Goal: Task Accomplishment & Management: Manage account settings

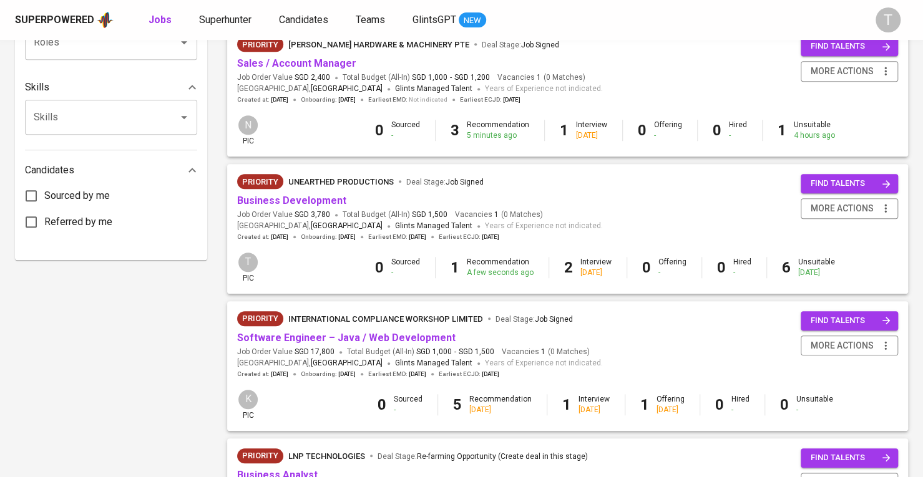
scroll to position [568, 0]
click at [326, 192] on div "Priority Unearthed Productions Deal Stage : Job Signed" at bounding box center [420, 183] width 366 height 20
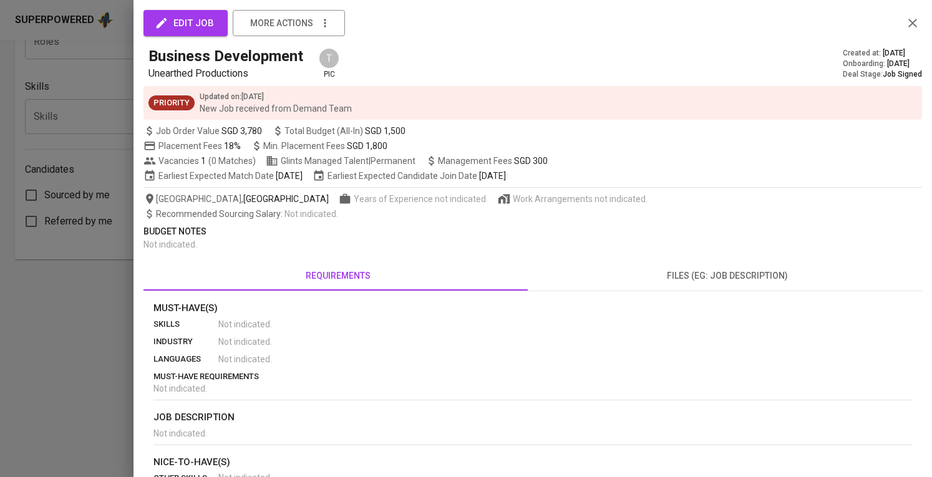
click at [74, 291] on div at bounding box center [466, 238] width 932 height 477
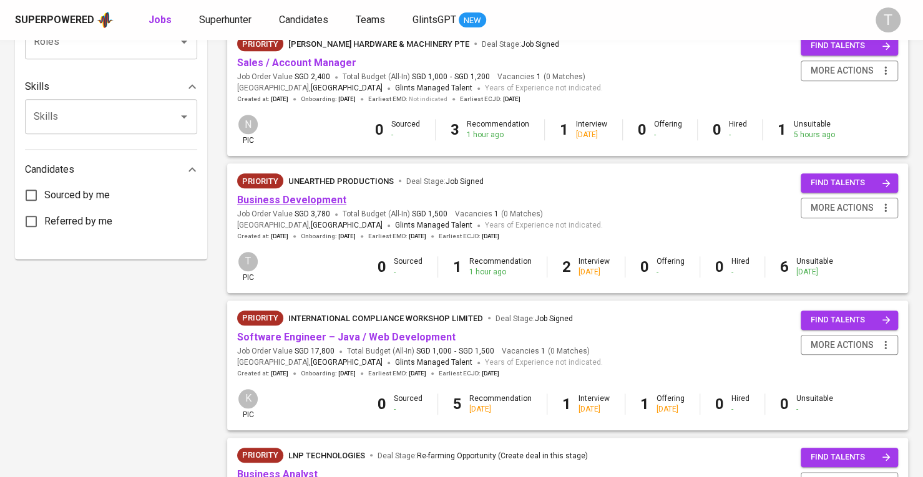
click at [276, 202] on link "Business Development" at bounding box center [291, 200] width 109 height 12
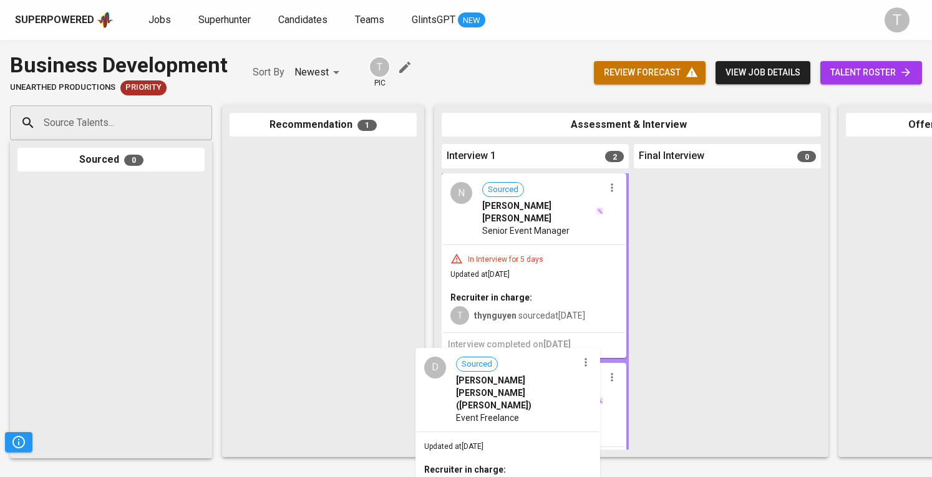
scroll to position [139, 0]
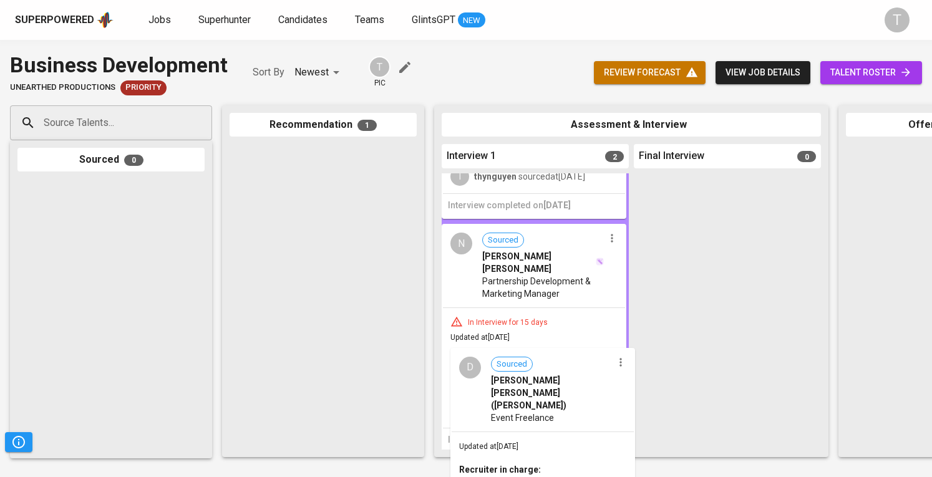
drag, startPoint x: 338, startPoint y: 202, endPoint x: 545, endPoint y: 391, distance: 280.4
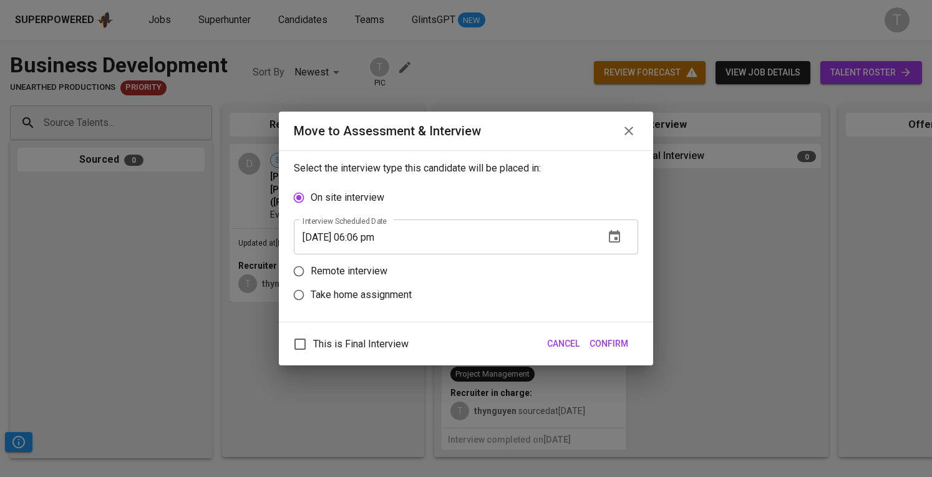
click at [314, 270] on p "Remote interview" at bounding box center [349, 271] width 77 height 15
click at [311, 270] on input "Remote interview" at bounding box center [299, 272] width 24 height 24
radio input "true"
click at [600, 262] on button "button" at bounding box center [615, 261] width 30 height 30
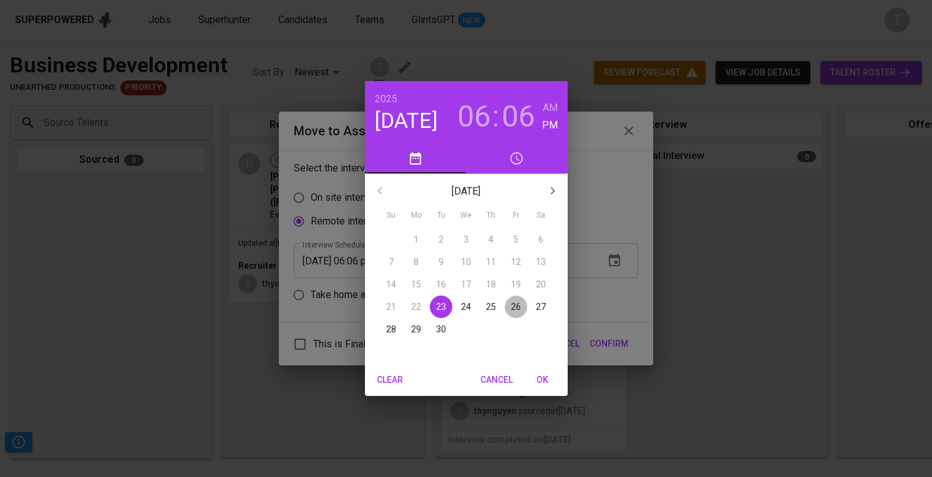
click at [510, 308] on span "26" at bounding box center [516, 307] width 22 height 12
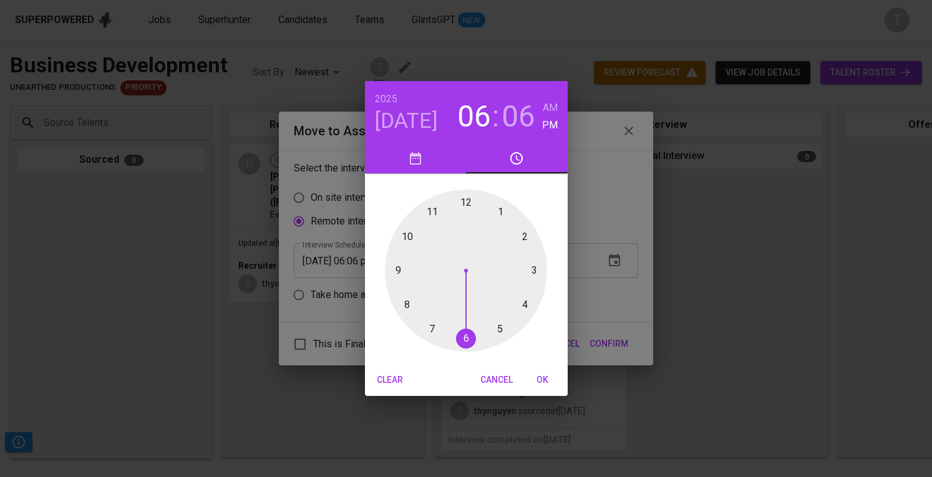
click at [499, 210] on div at bounding box center [466, 271] width 162 height 162
click at [464, 203] on div at bounding box center [466, 271] width 162 height 162
type input "[DATE] 01:00 pm"
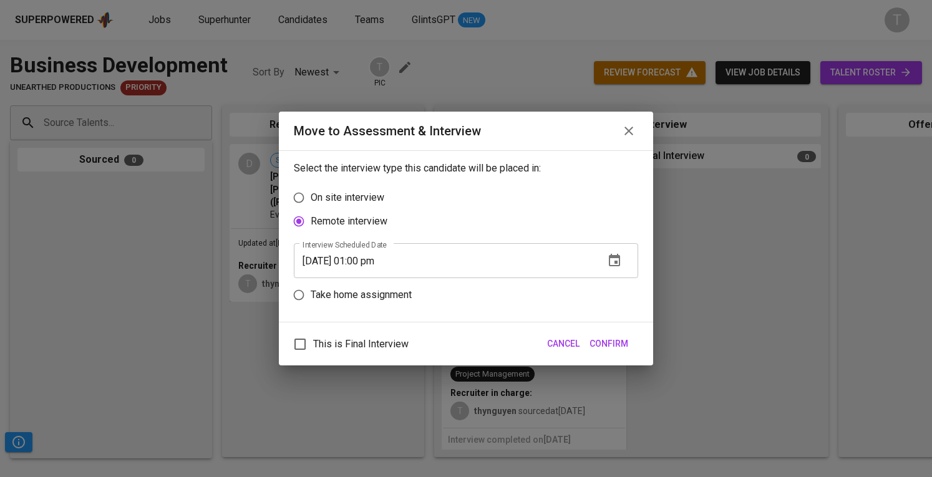
drag, startPoint x: 604, startPoint y: 340, endPoint x: 670, endPoint y: 367, distance: 71.4
click at [605, 340] on span "Confirm" at bounding box center [609, 344] width 39 height 16
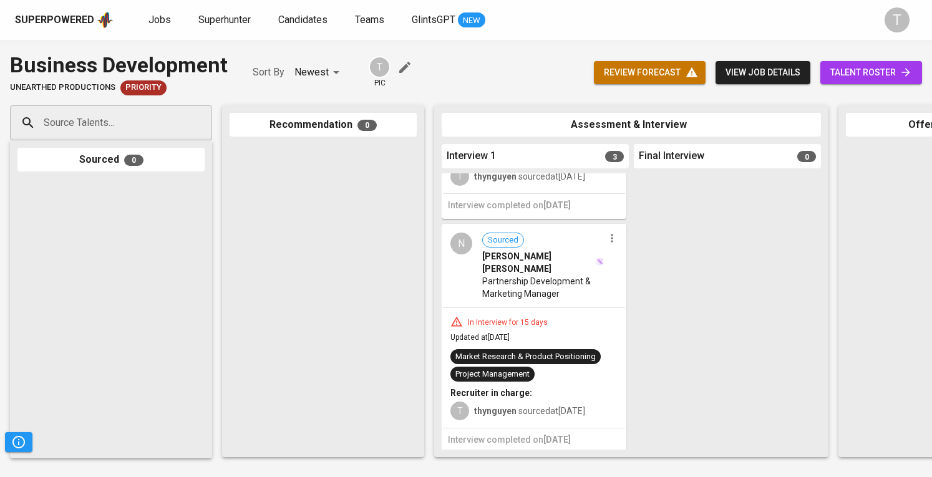
scroll to position [0, 0]
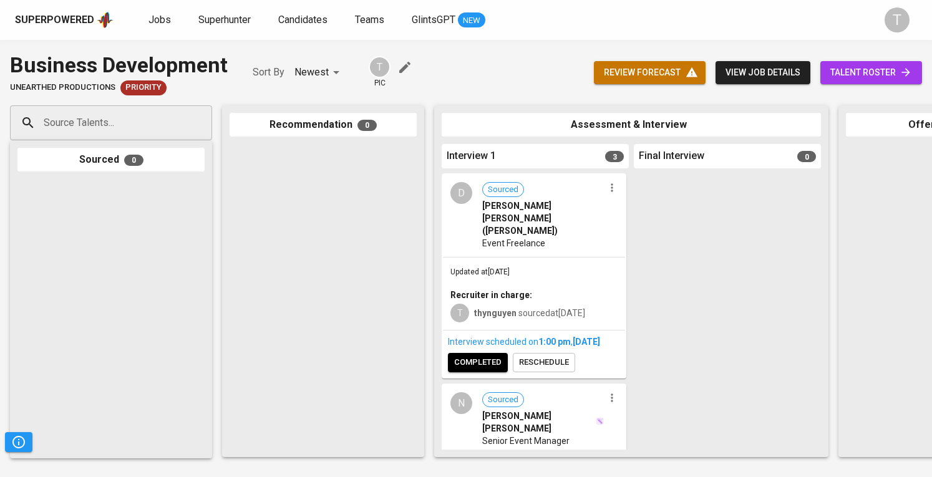
click at [563, 237] on div "Event Freelance" at bounding box center [543, 243] width 122 height 12
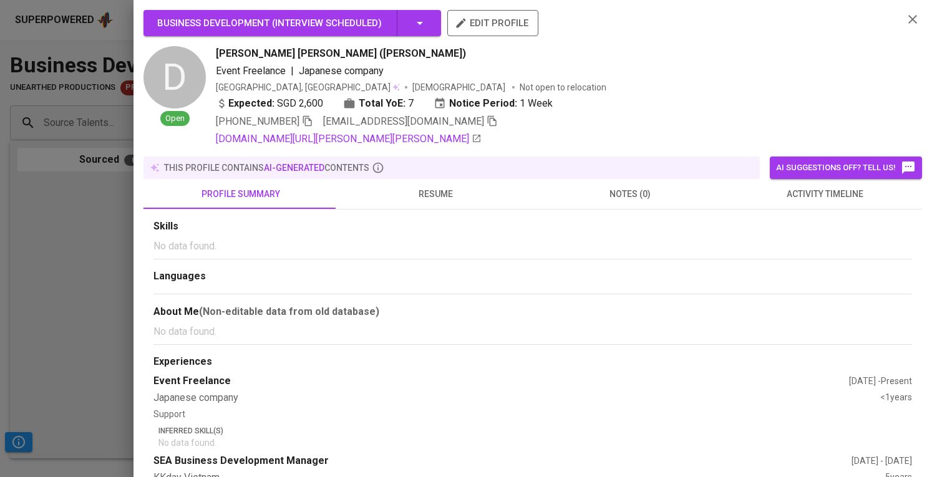
click at [487, 115] on icon "button" at bounding box center [492, 120] width 11 height 11
click at [104, 183] on div at bounding box center [466, 238] width 932 height 477
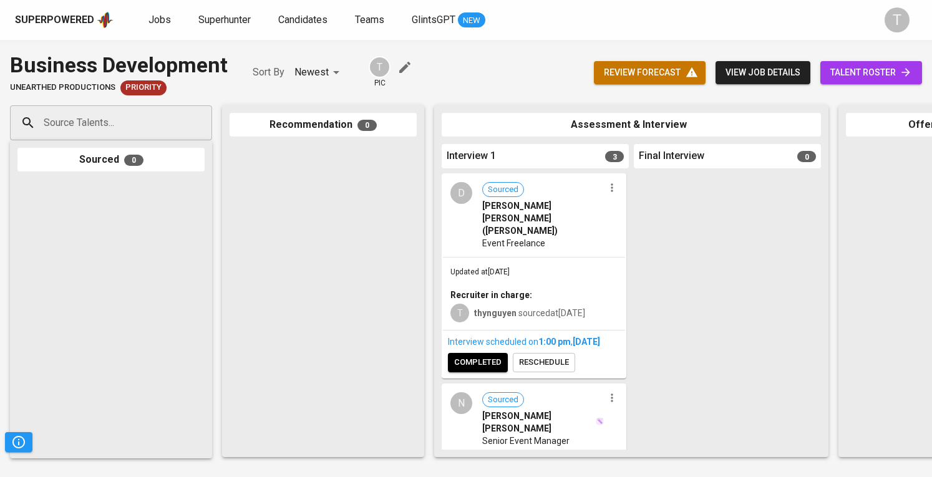
click at [885, 72] on span "talent roster" at bounding box center [871, 73] width 82 height 16
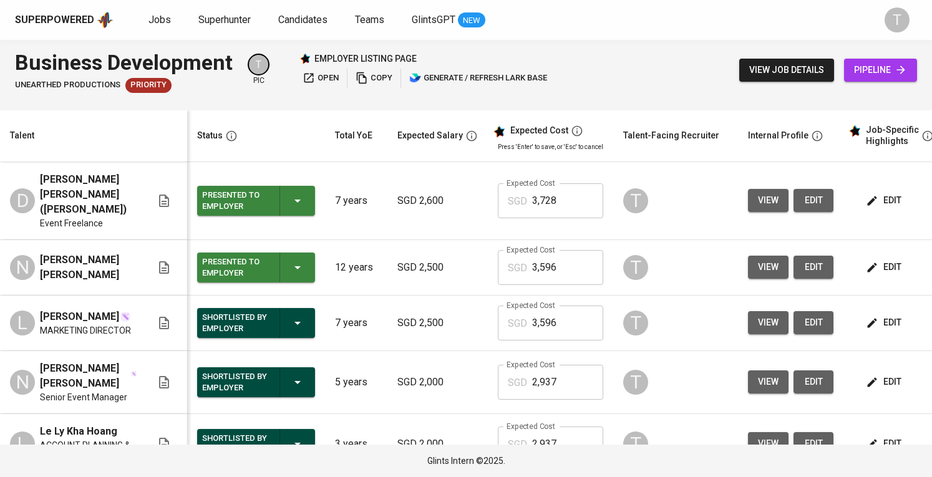
scroll to position [0, 136]
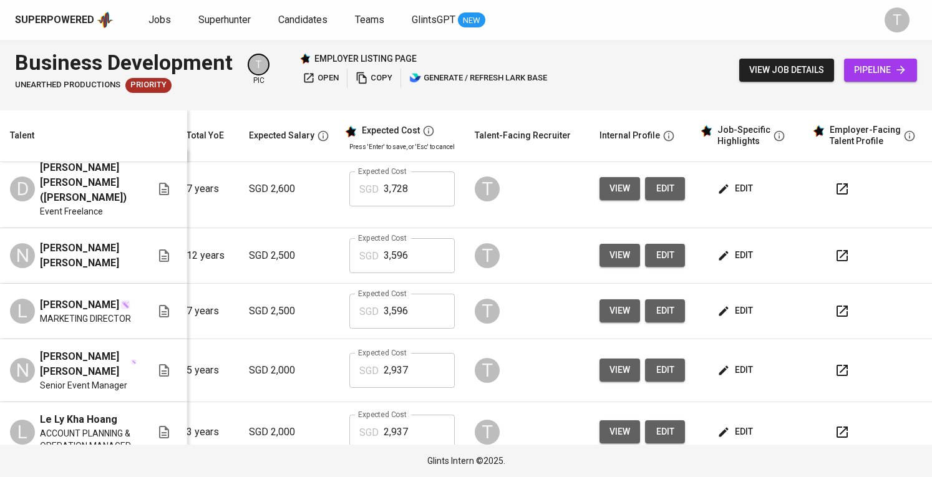
click at [835, 183] on icon "button" at bounding box center [842, 189] width 15 height 15
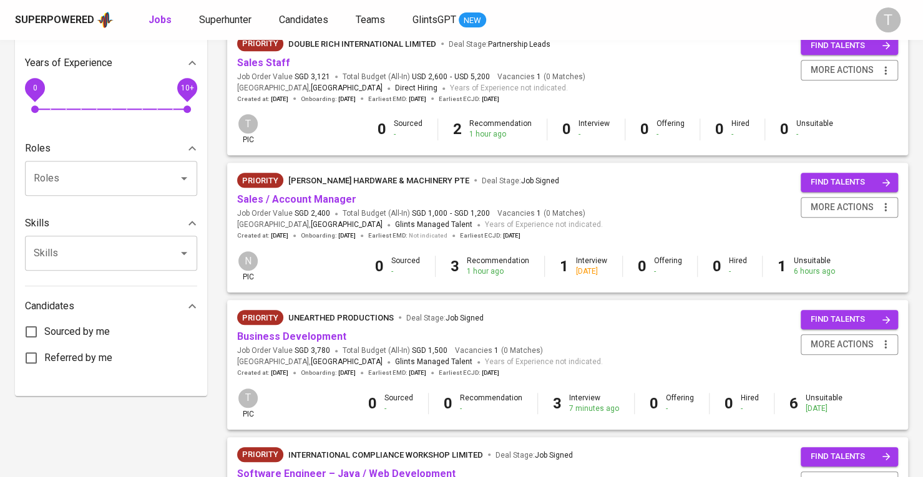
scroll to position [432, 0]
click at [333, 195] on link "Sales / Account Manager" at bounding box center [296, 199] width 119 height 12
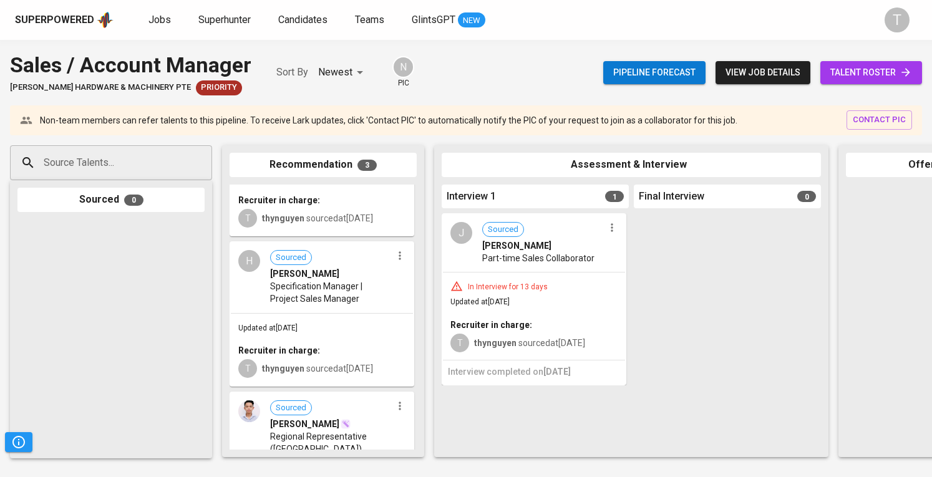
scroll to position [201, 0]
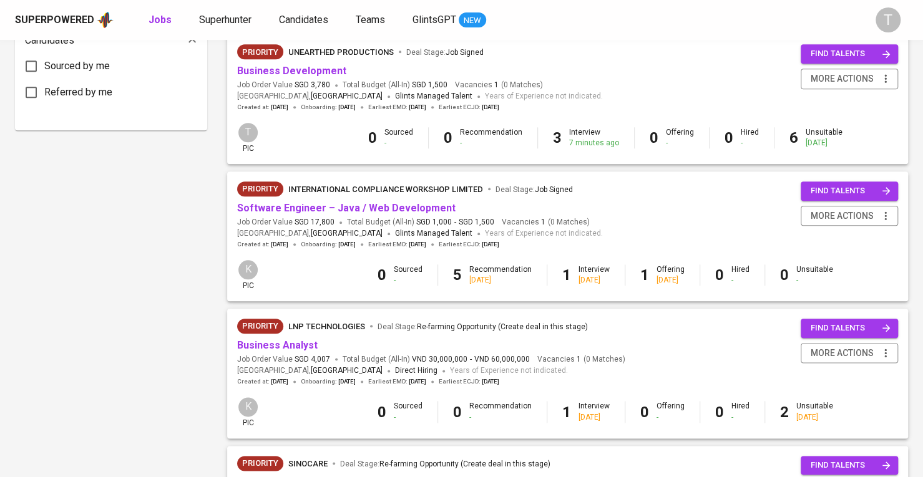
scroll to position [699, 0]
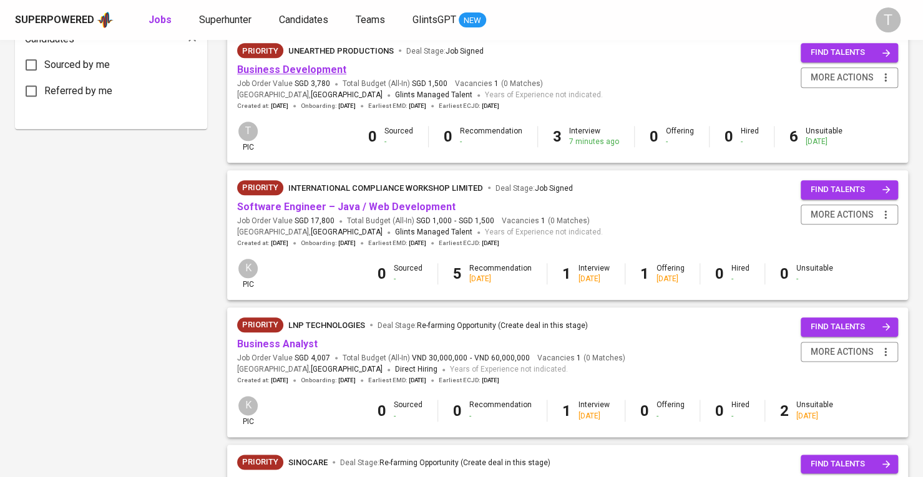
click at [261, 74] on link "Business Development" at bounding box center [291, 70] width 109 height 12
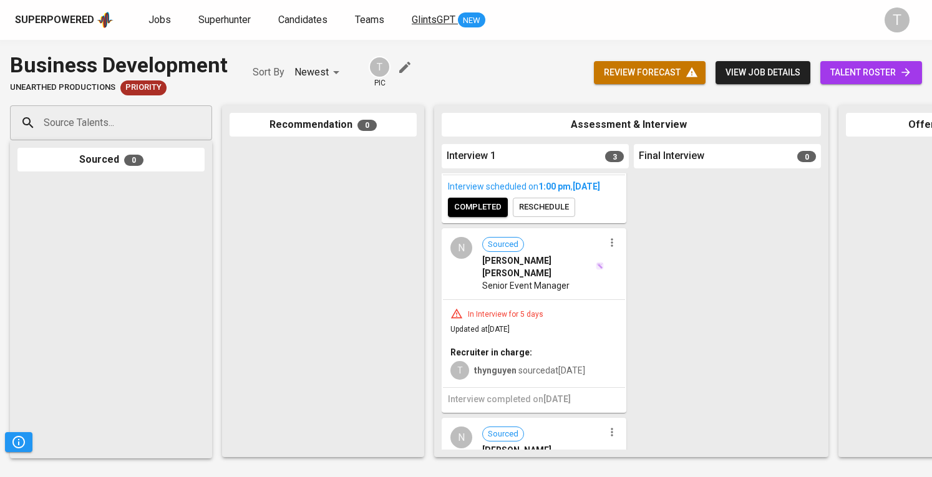
scroll to position [266, 0]
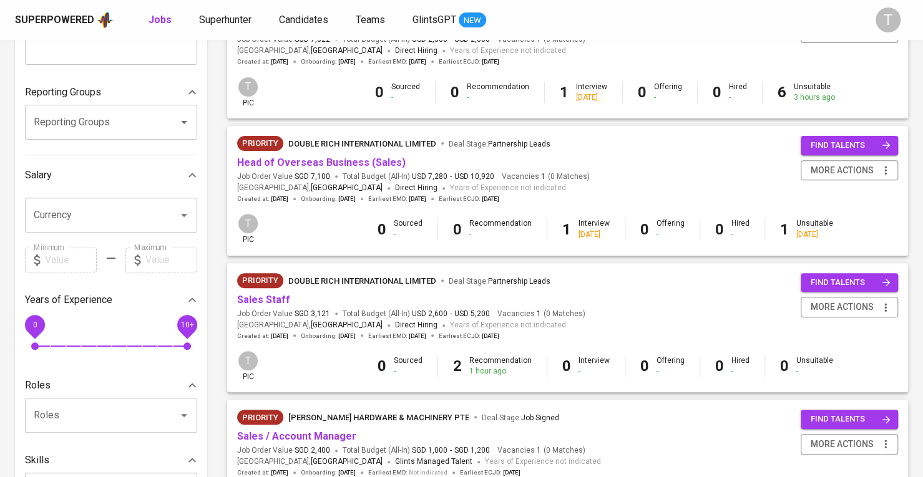
scroll to position [192, 0]
